Goal: Information Seeking & Learning: Check status

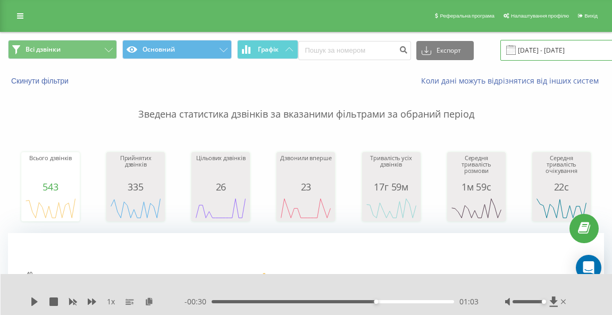
click at [552, 45] on input "[DATE] - [DATE]" at bounding box center [565, 50] width 129 height 21
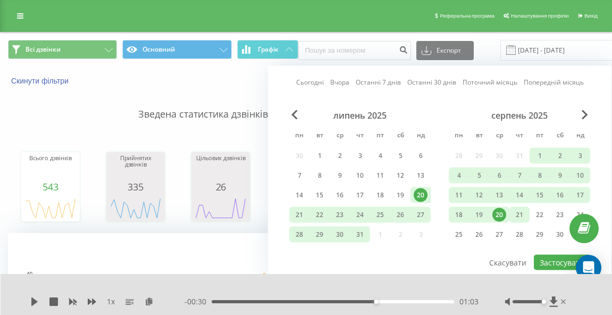
click at [517, 218] on div "21" at bounding box center [520, 215] width 14 height 14
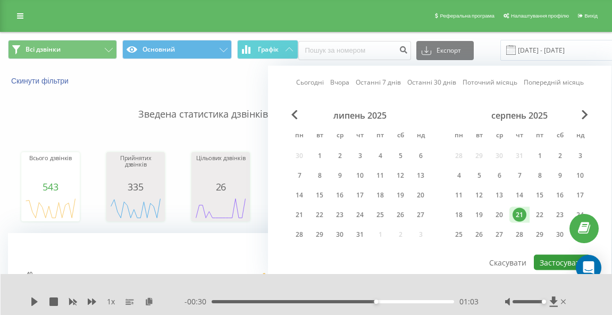
click at [558, 257] on button "Застосувати" at bounding box center [562, 262] width 56 height 15
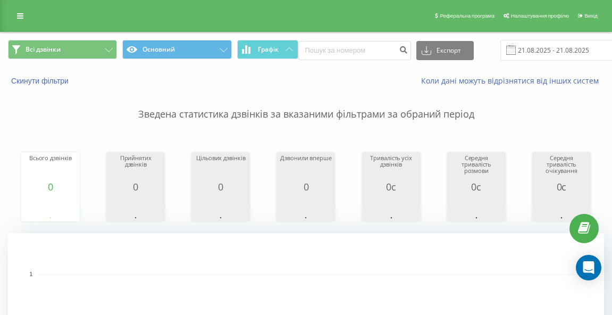
click at [606, 0] on html "synergia.kiev.ua Проекти synergia.kiev.ua Дашборд Центр звернень Журнал дзвінкі…" at bounding box center [306, 157] width 612 height 315
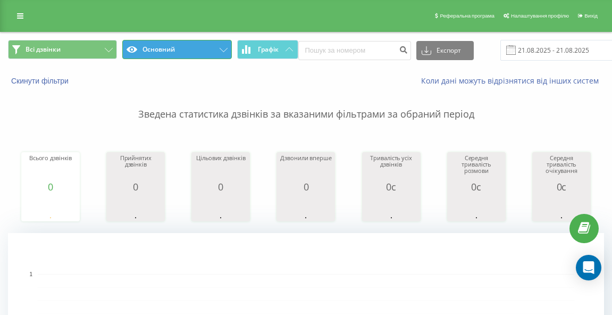
click at [140, 49] on button "Основний" at bounding box center [176, 49] width 109 height 19
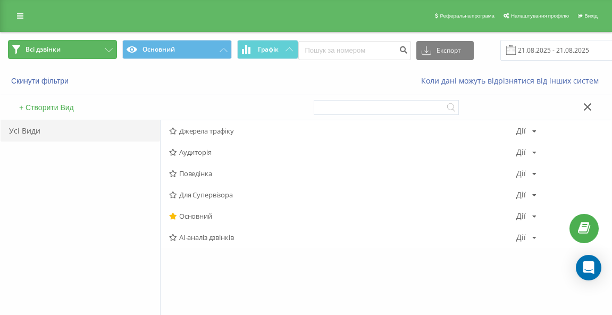
click at [72, 55] on button "Всі дзвінки" at bounding box center [62, 49] width 109 height 19
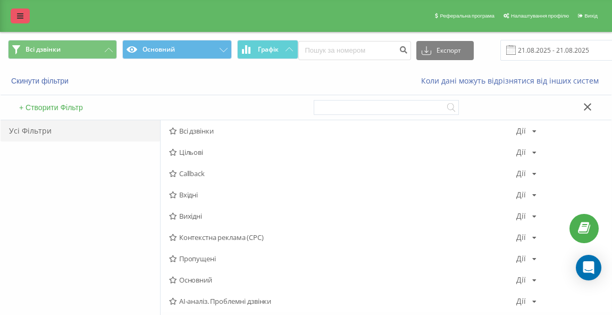
click at [12, 18] on link at bounding box center [20, 16] width 19 height 15
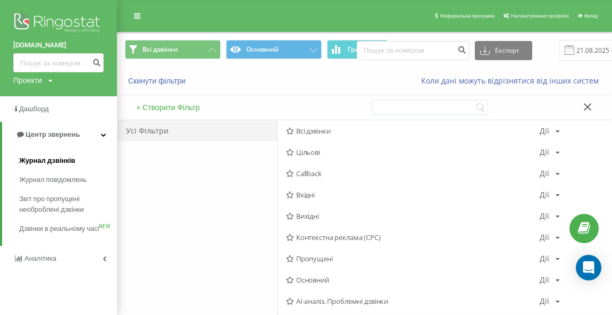
click at [60, 162] on span "Журнал дзвінків" at bounding box center [47, 160] width 56 height 11
click at [312, 134] on span "Всі дзвінки" at bounding box center [413, 130] width 254 height 7
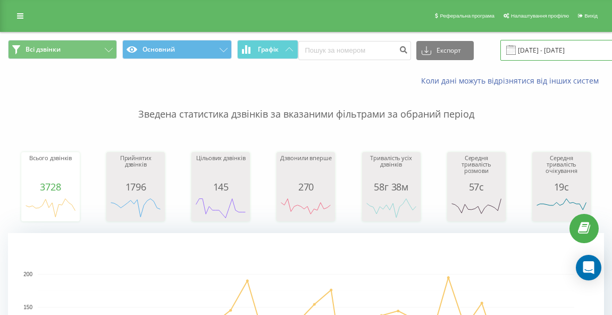
click at [570, 49] on input "[DATE] - [DATE]" at bounding box center [565, 50] width 129 height 21
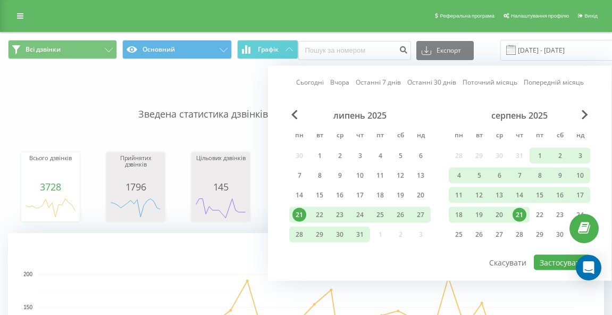
click at [515, 217] on div "21" at bounding box center [520, 215] width 14 height 14
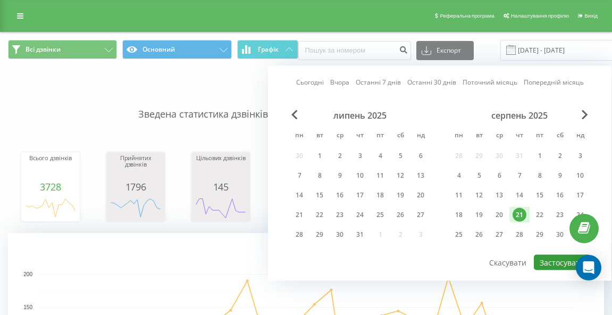
click at [550, 257] on button "Застосувати" at bounding box center [562, 262] width 56 height 15
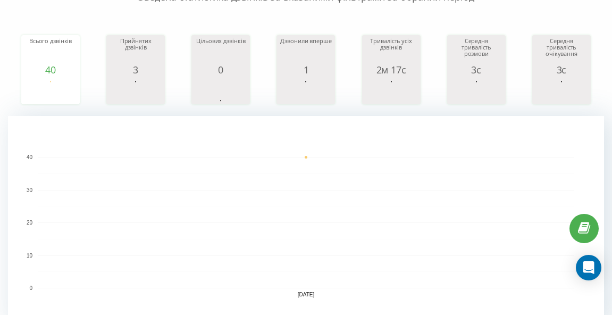
scroll to position [54, 0]
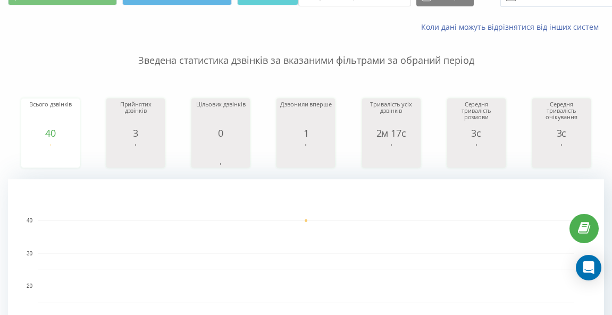
click at [612, 49] on html "[DOMAIN_NAME] Проекти [DOMAIN_NAME] Дашборд Центр звернень Журнал дзвінків Журн…" at bounding box center [306, 103] width 612 height 315
